Goal: Task Accomplishment & Management: Manage account settings

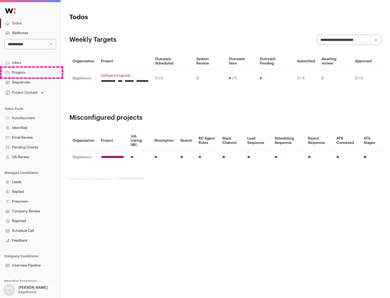
click at [30, 72] on link "Projects" at bounding box center [30, 73] width 60 height 10
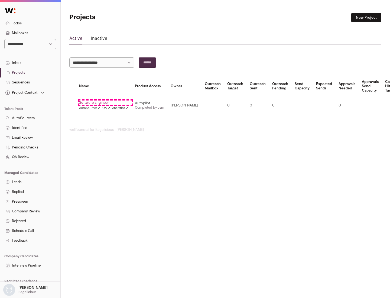
click at [105, 103] on link "Software Engineer" at bounding box center [103, 102] width 49 height 4
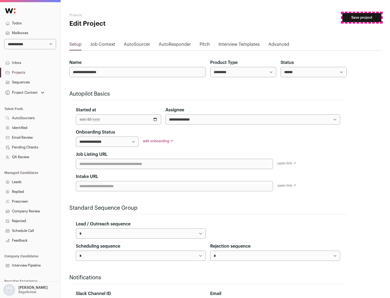
click at [361, 18] on button "Save project" at bounding box center [361, 17] width 39 height 9
